Goal: Task Accomplishment & Management: Use online tool/utility

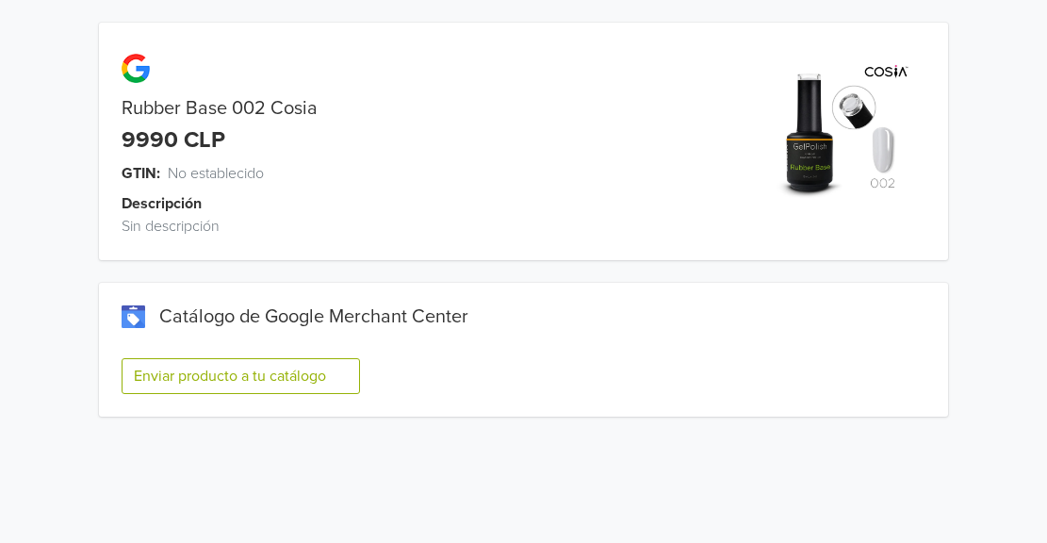
click at [169, 366] on button "Enviar producto a tu catálogo" at bounding box center [241, 376] width 238 height 36
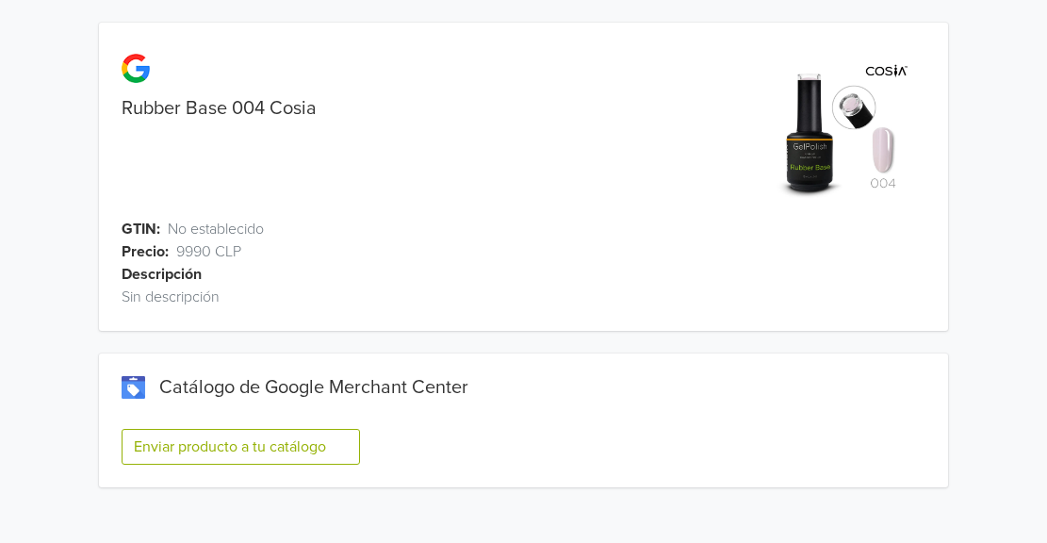
click at [169, 440] on button "Enviar producto a tu catálogo" at bounding box center [241, 447] width 238 height 36
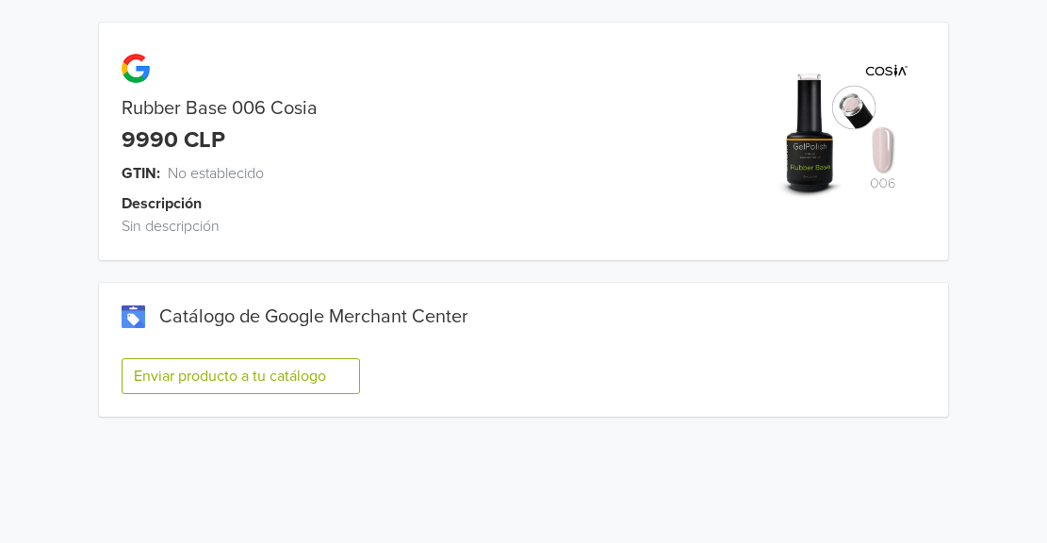
click at [235, 376] on button "Enviar producto a tu catálogo" at bounding box center [241, 376] width 238 height 36
click at [170, 380] on button "Enviar producto a tu catálogo" at bounding box center [241, 376] width 238 height 36
click at [198, 363] on button "Enviar producto a tu catálogo" at bounding box center [241, 376] width 238 height 36
